Goal: Task Accomplishment & Management: Complete application form

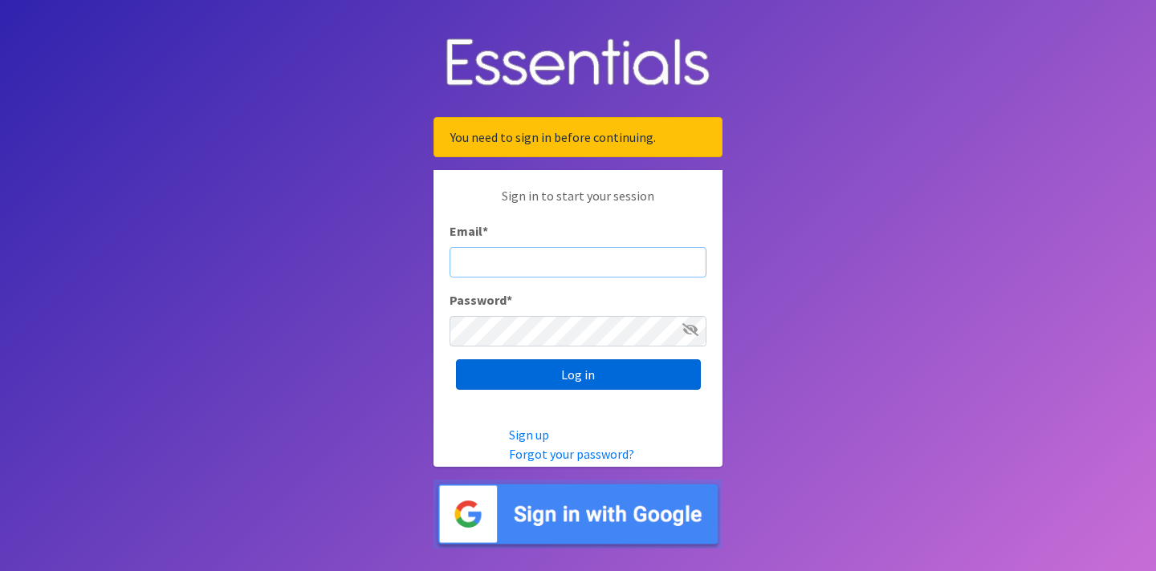
type input "[EMAIL_ADDRESS][DOMAIN_NAME]"
click at [565, 380] on input "Log in" at bounding box center [578, 375] width 245 height 30
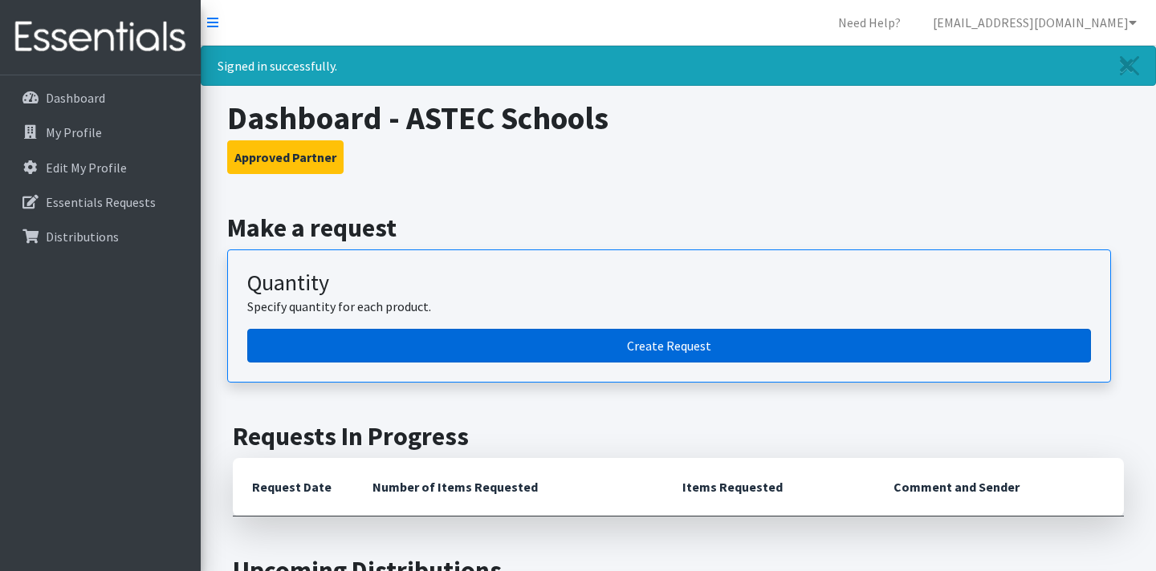
click at [668, 346] on link "Create Request" at bounding box center [668, 346] width 843 height 34
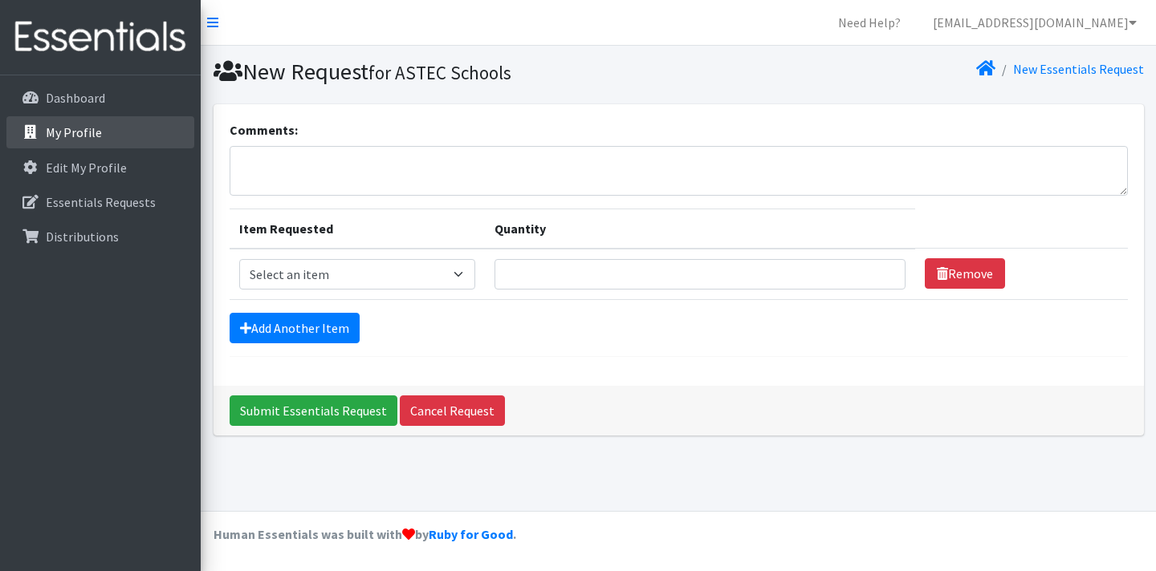
click at [105, 141] on link "My Profile" at bounding box center [100, 132] width 188 height 32
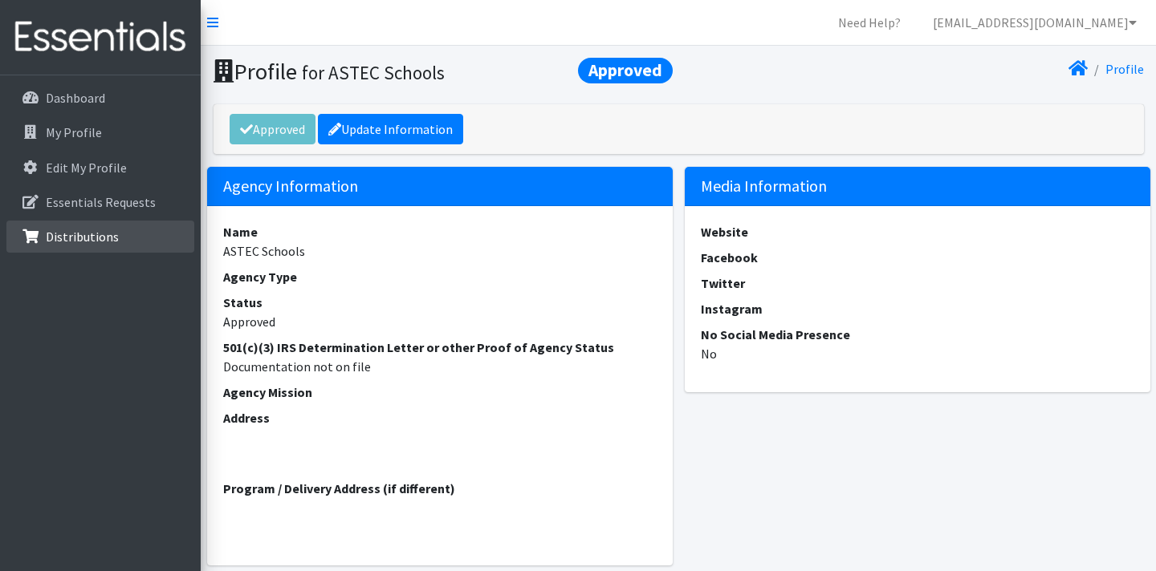
click at [62, 240] on p "Distributions" at bounding box center [82, 237] width 73 height 16
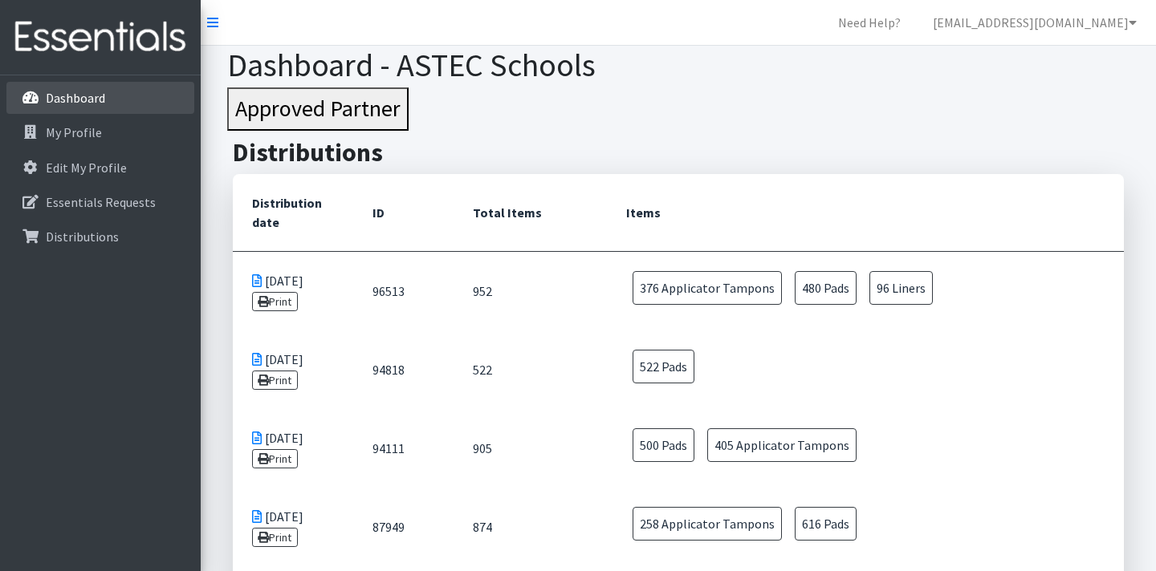
click at [143, 97] on link "Dashboard" at bounding box center [100, 98] width 188 height 32
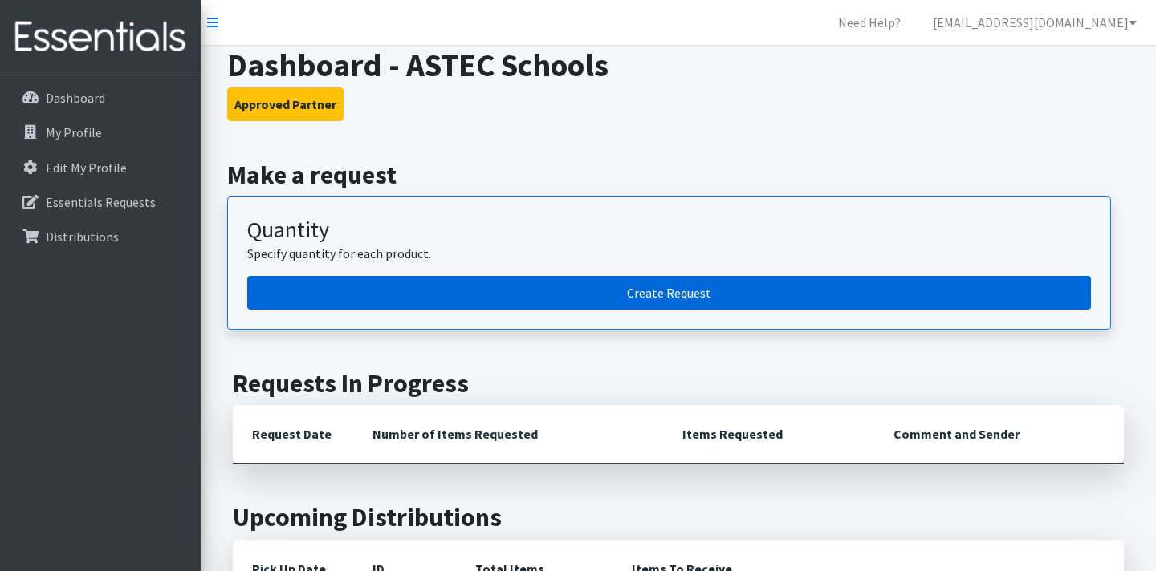
click at [533, 278] on link "Create Request" at bounding box center [668, 293] width 843 height 34
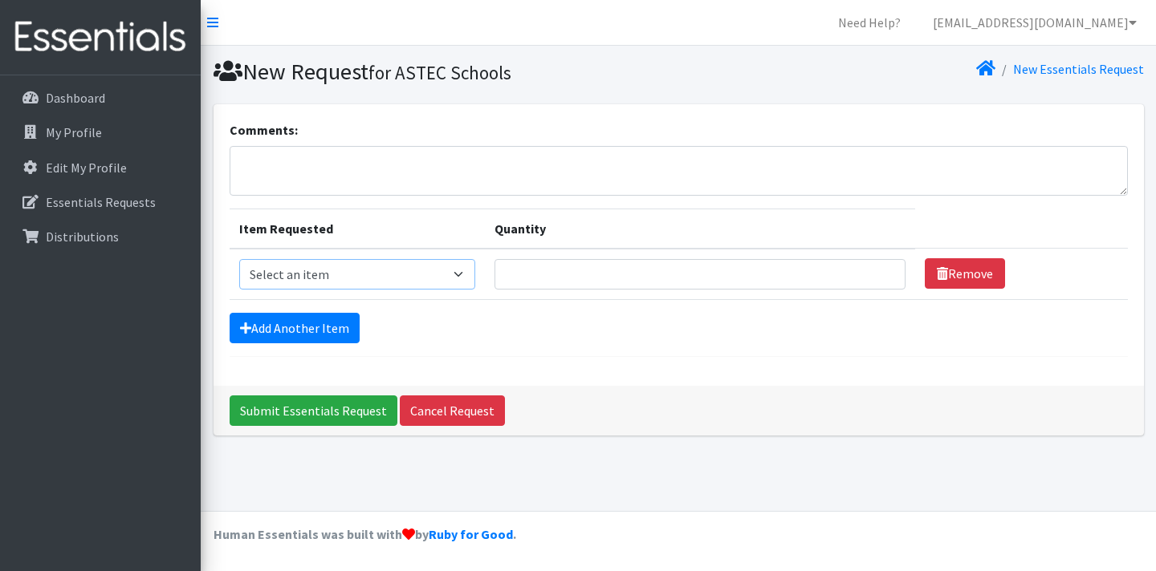
click at [422, 278] on select "Select an item Pad Kits Tampon Kit" at bounding box center [357, 274] width 236 height 30
select select "12262"
click at [239, 259] on select "Select an item Pad Kits Tampon Kit" at bounding box center [357, 274] width 236 height 30
click at [568, 260] on input "Quantity" at bounding box center [699, 274] width 411 height 30
type input "10"
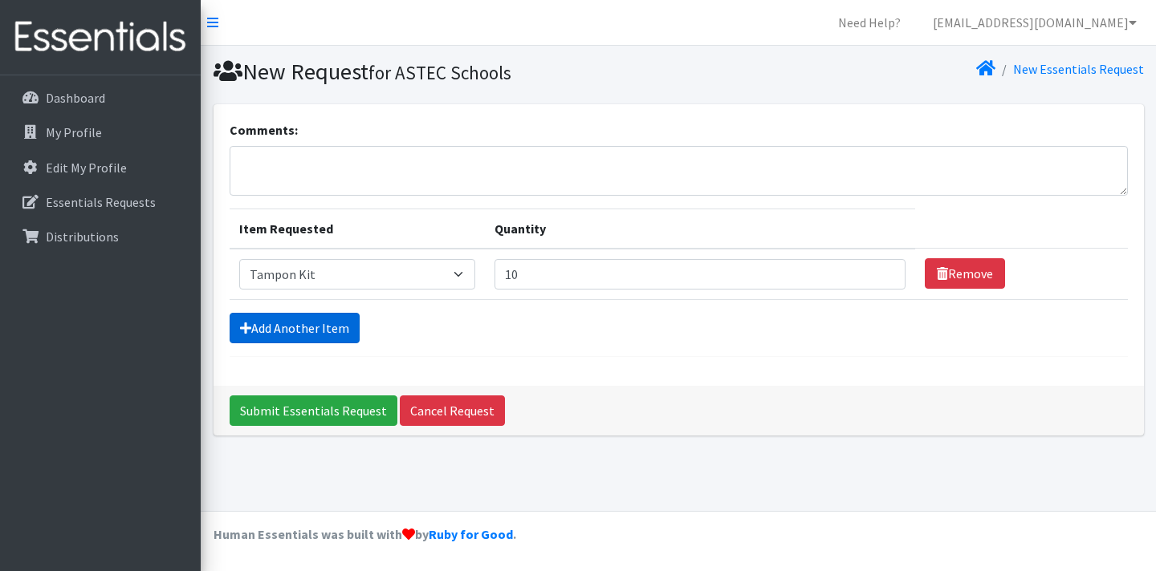
click at [290, 329] on link "Add Another Item" at bounding box center [295, 328] width 130 height 30
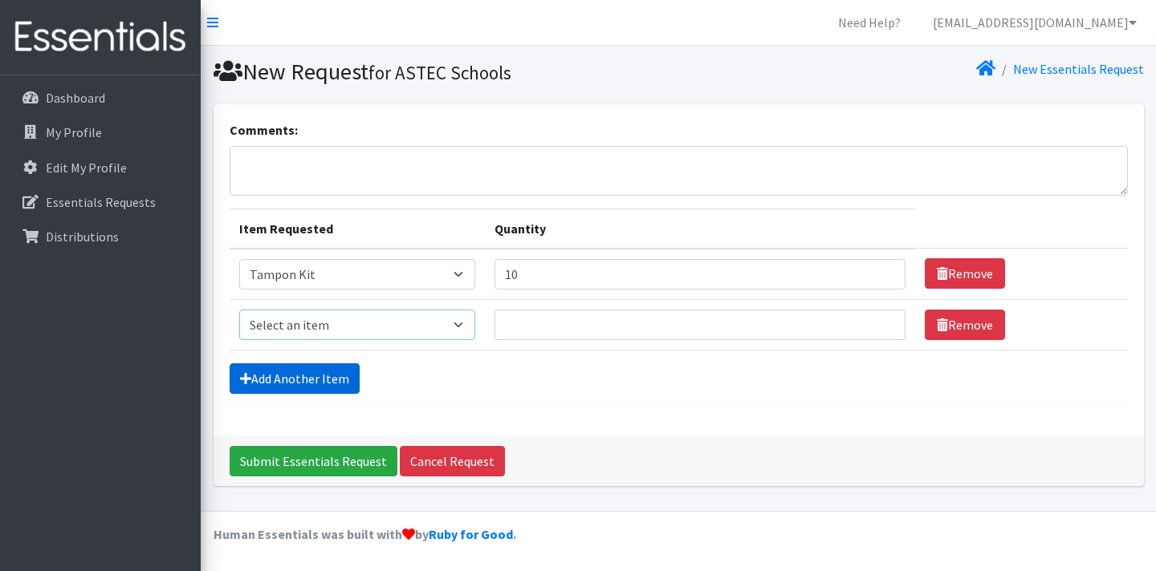
click at [290, 329] on select "Select an item Pad Kits Tampon Kit" at bounding box center [357, 325] width 236 height 30
select select "12263"
click at [239, 310] on select "Select an item Pad Kits Tampon Kit" at bounding box center [357, 325] width 236 height 30
click at [530, 315] on input "Quantity" at bounding box center [699, 325] width 411 height 30
type input "30"
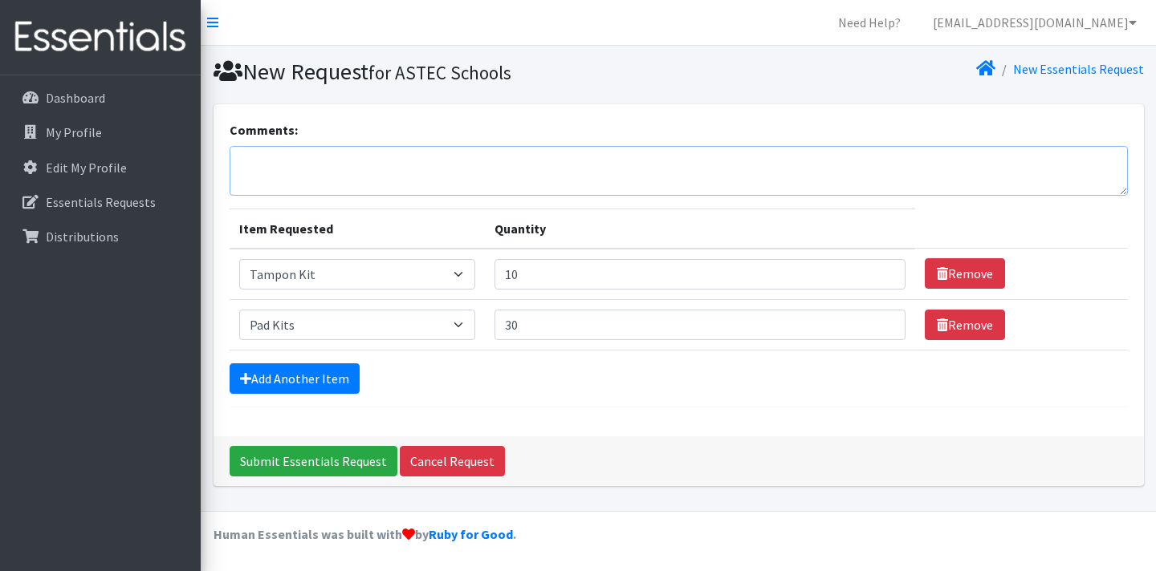
click at [479, 163] on textarea "Comments:" at bounding box center [679, 171] width 898 height 50
